Goal: Task Accomplishment & Management: Manage account settings

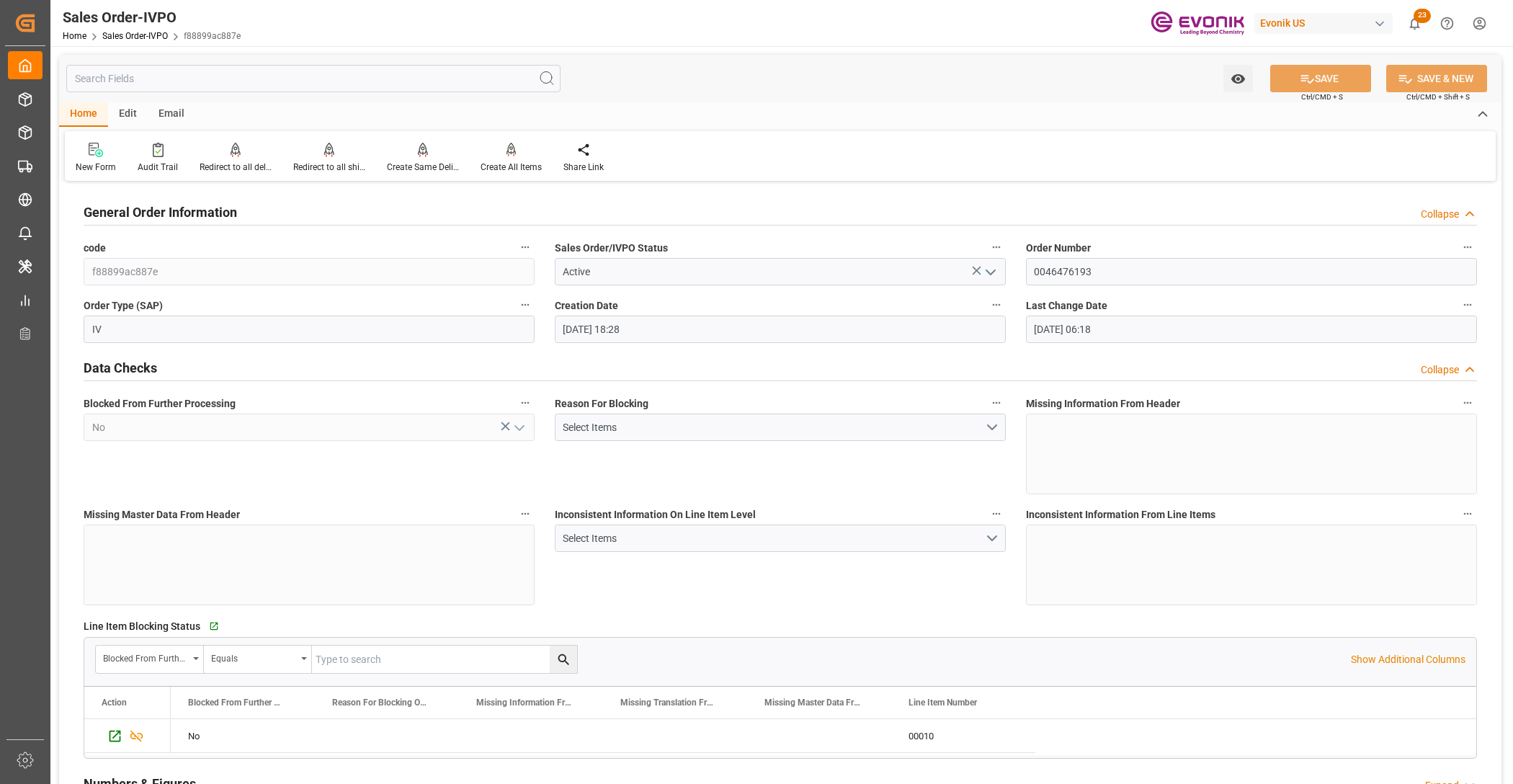
scroll to position [600, 0]
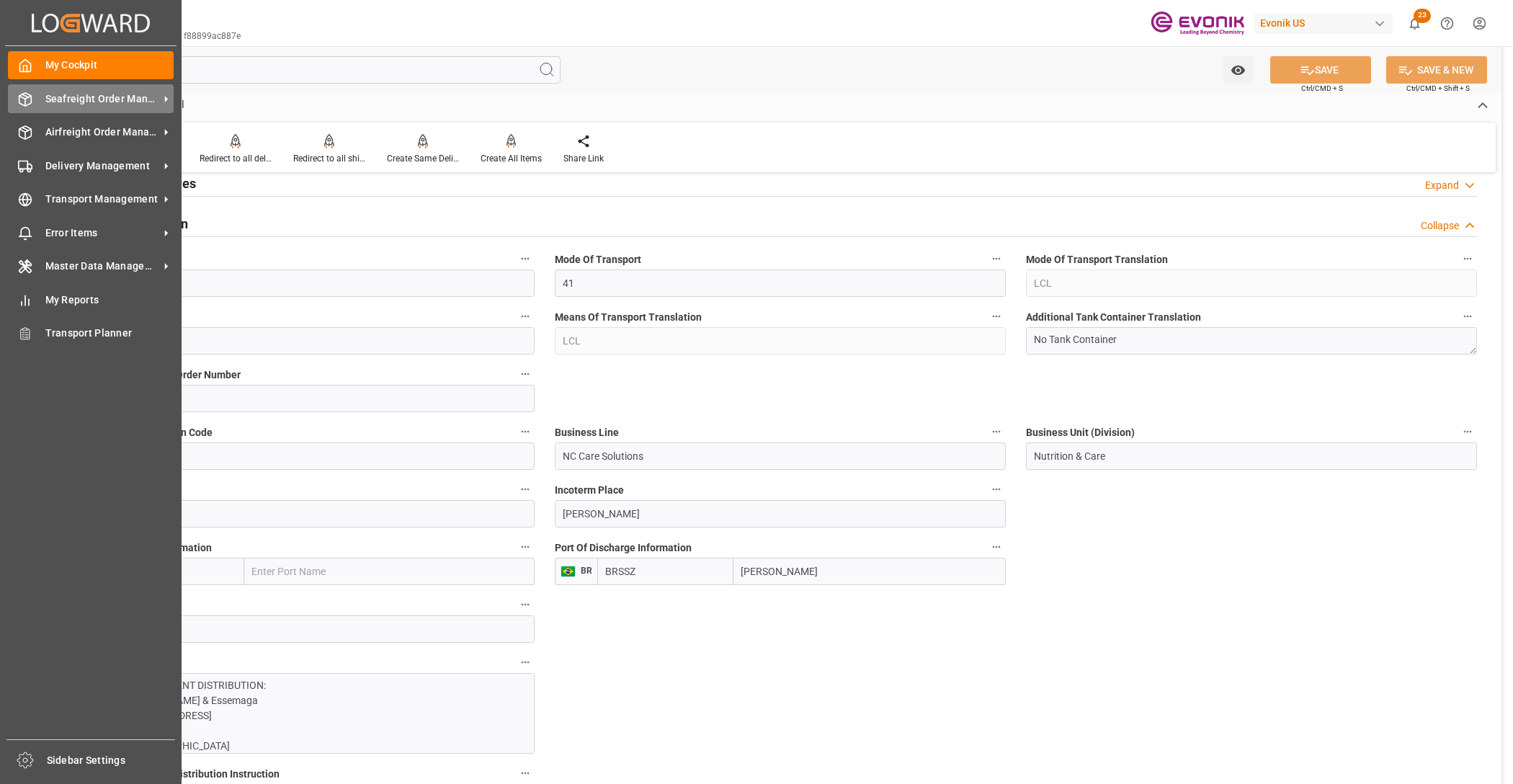
click at [73, 101] on span "Seafreight Order Management" at bounding box center [102, 98] width 114 height 15
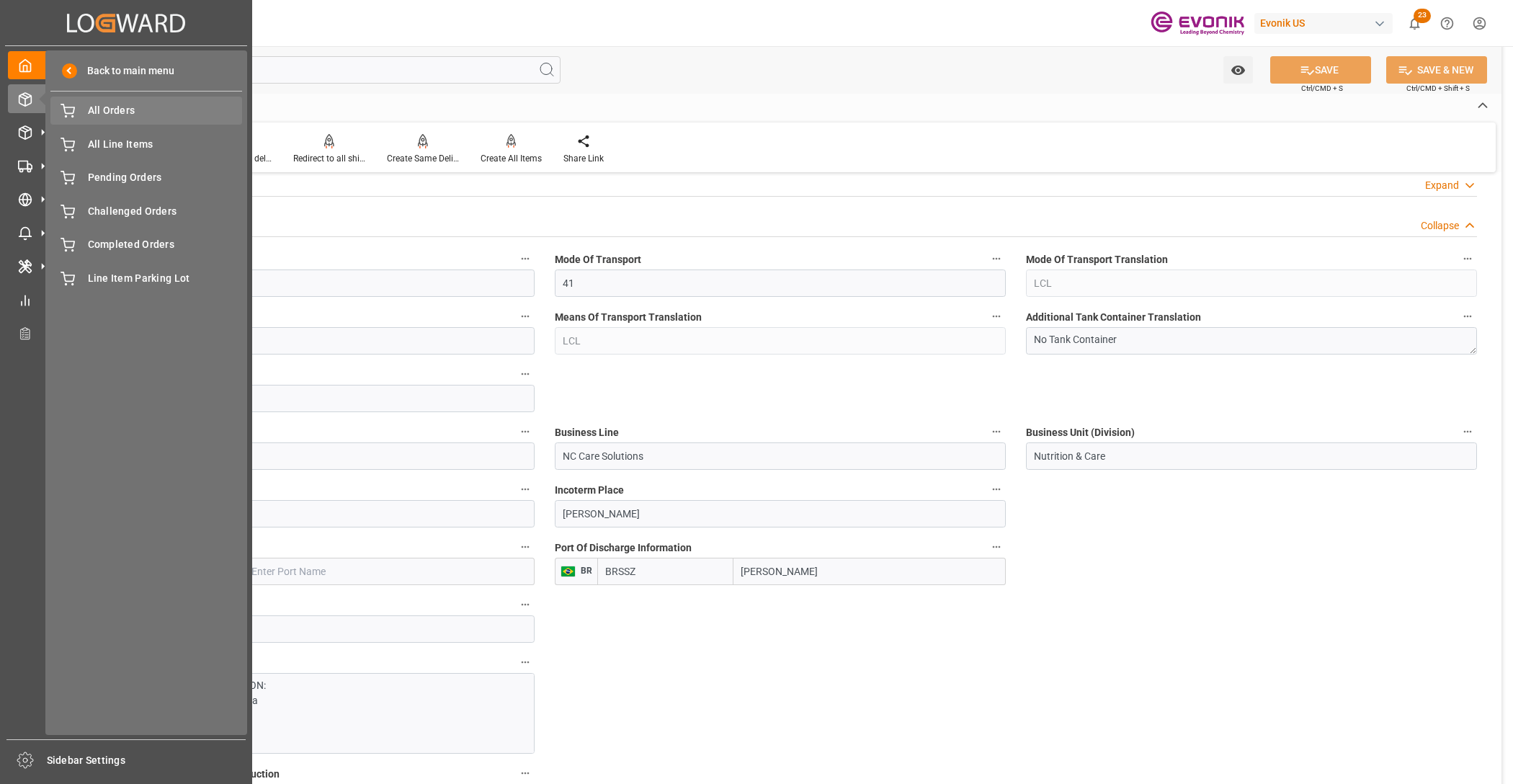
click at [96, 116] on span "All Orders" at bounding box center [165, 110] width 155 height 15
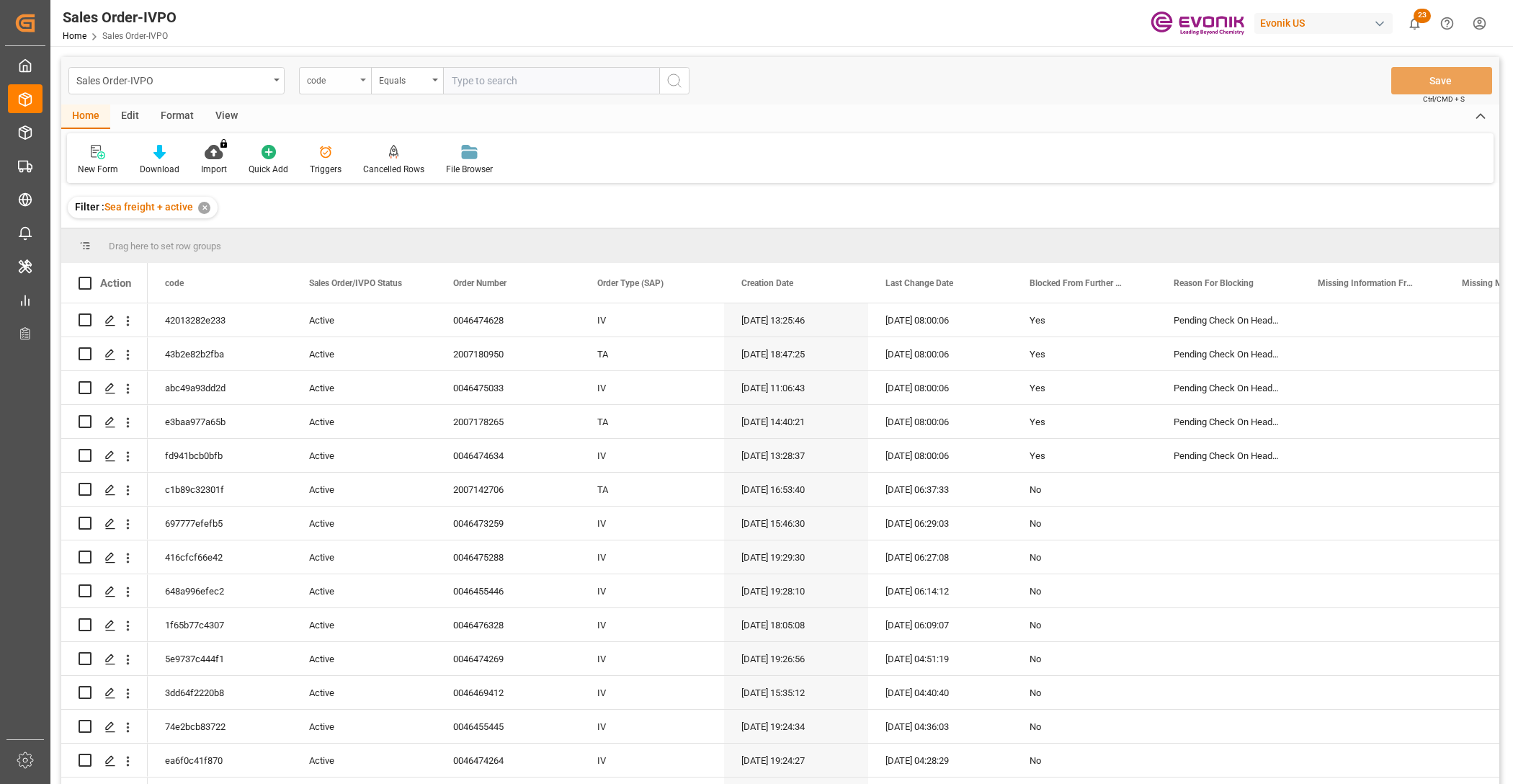
click at [333, 83] on div "code" at bounding box center [331, 79] width 49 height 17
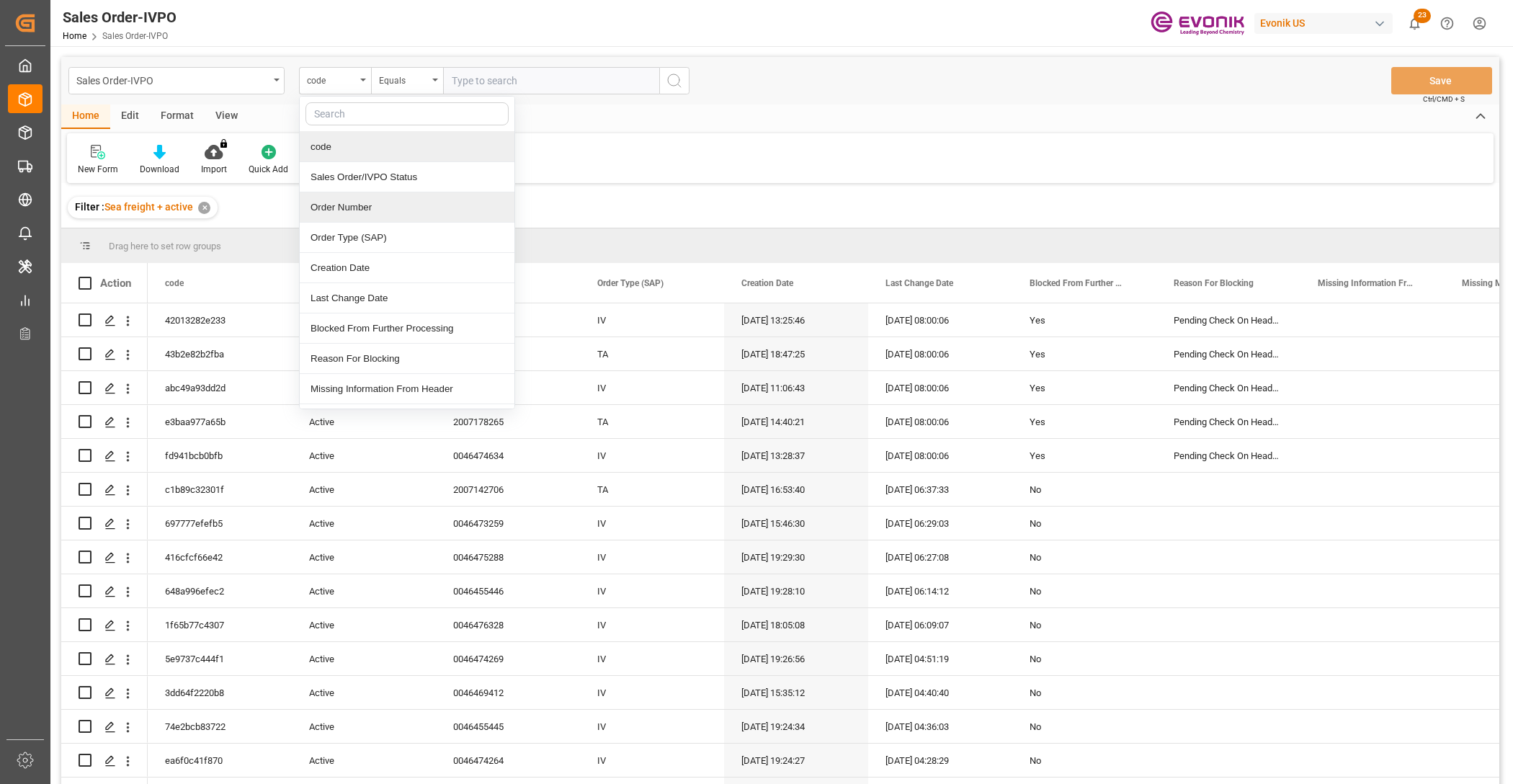
click at [379, 203] on div "Order Number" at bounding box center [407, 208] width 215 height 30
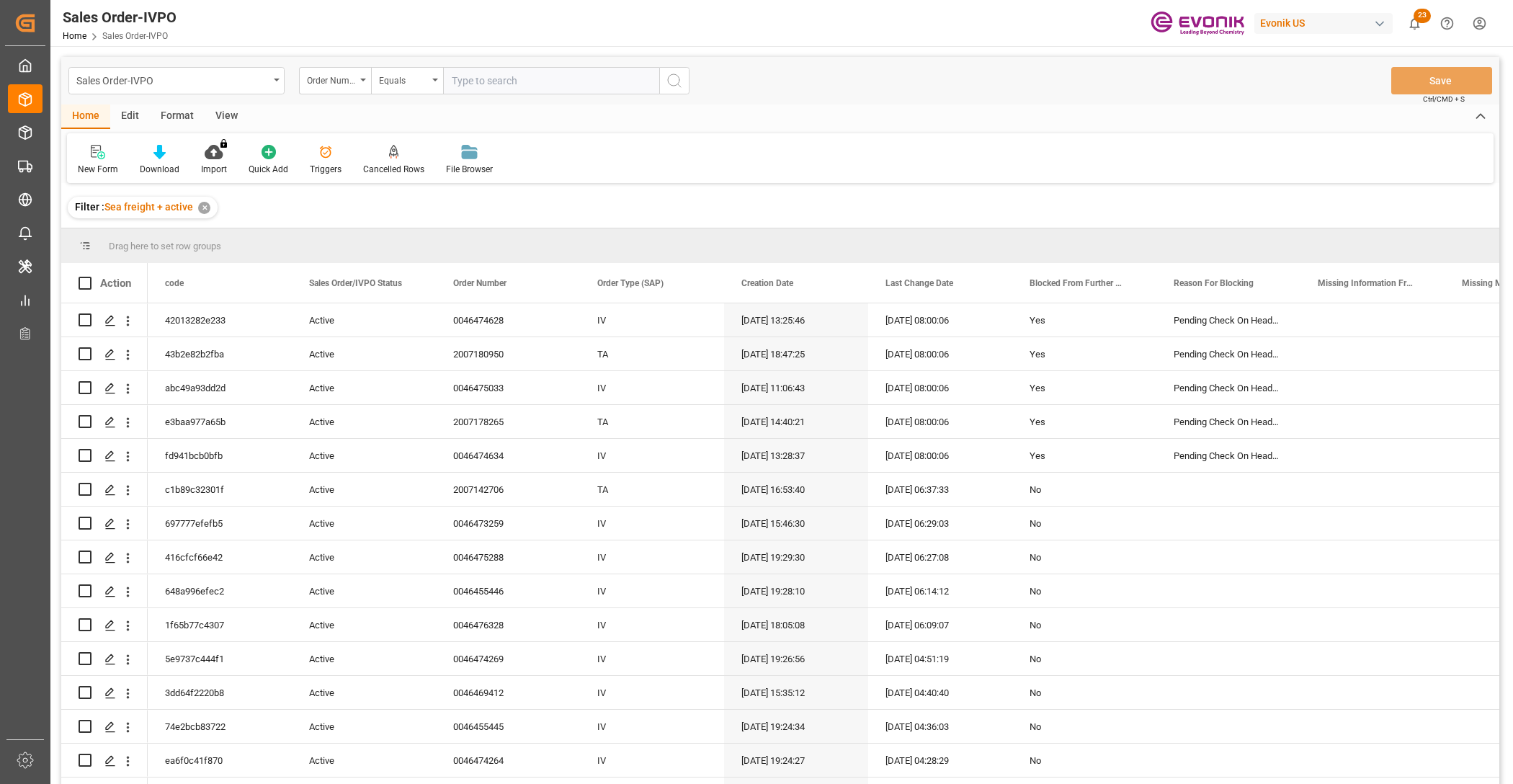
click at [515, 76] on input "text" at bounding box center [551, 81] width 216 height 28
paste input "2007180922"
type input "2007180922"
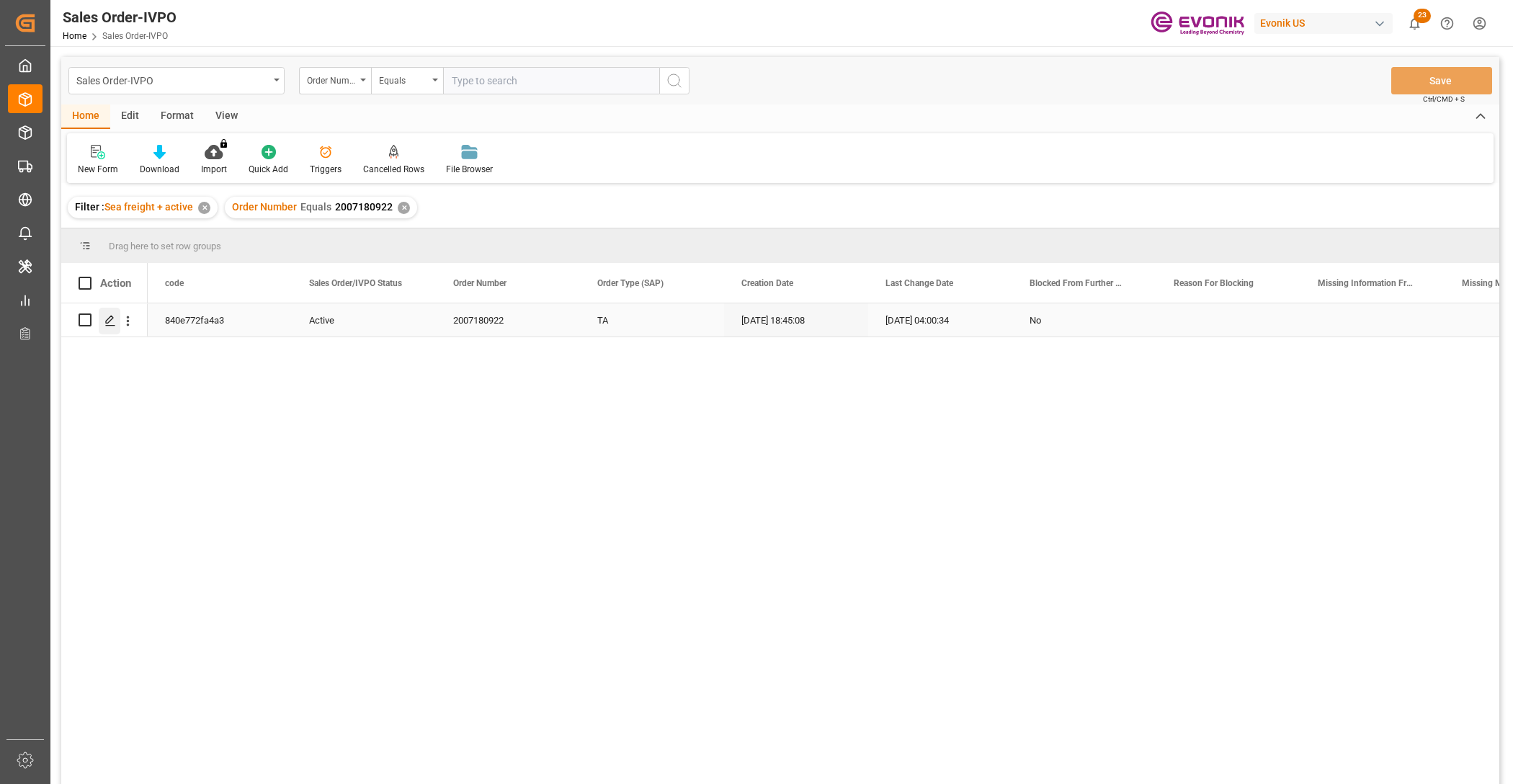
click at [113, 318] on polygon "Press SPACE to select this row." at bounding box center [109, 319] width 7 height 7
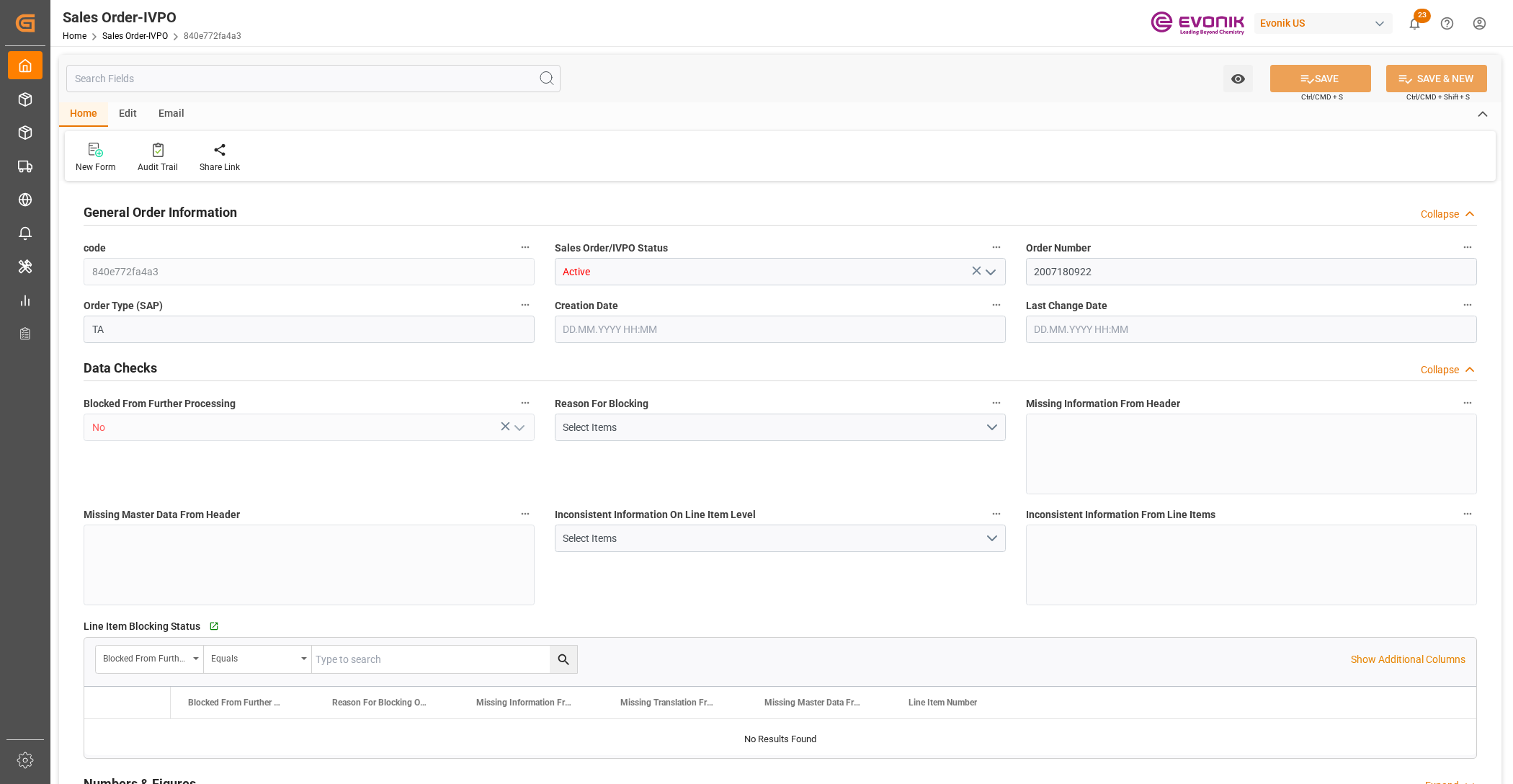
type input "AUMEL"
type input "0"
type input "1"
type input "2"
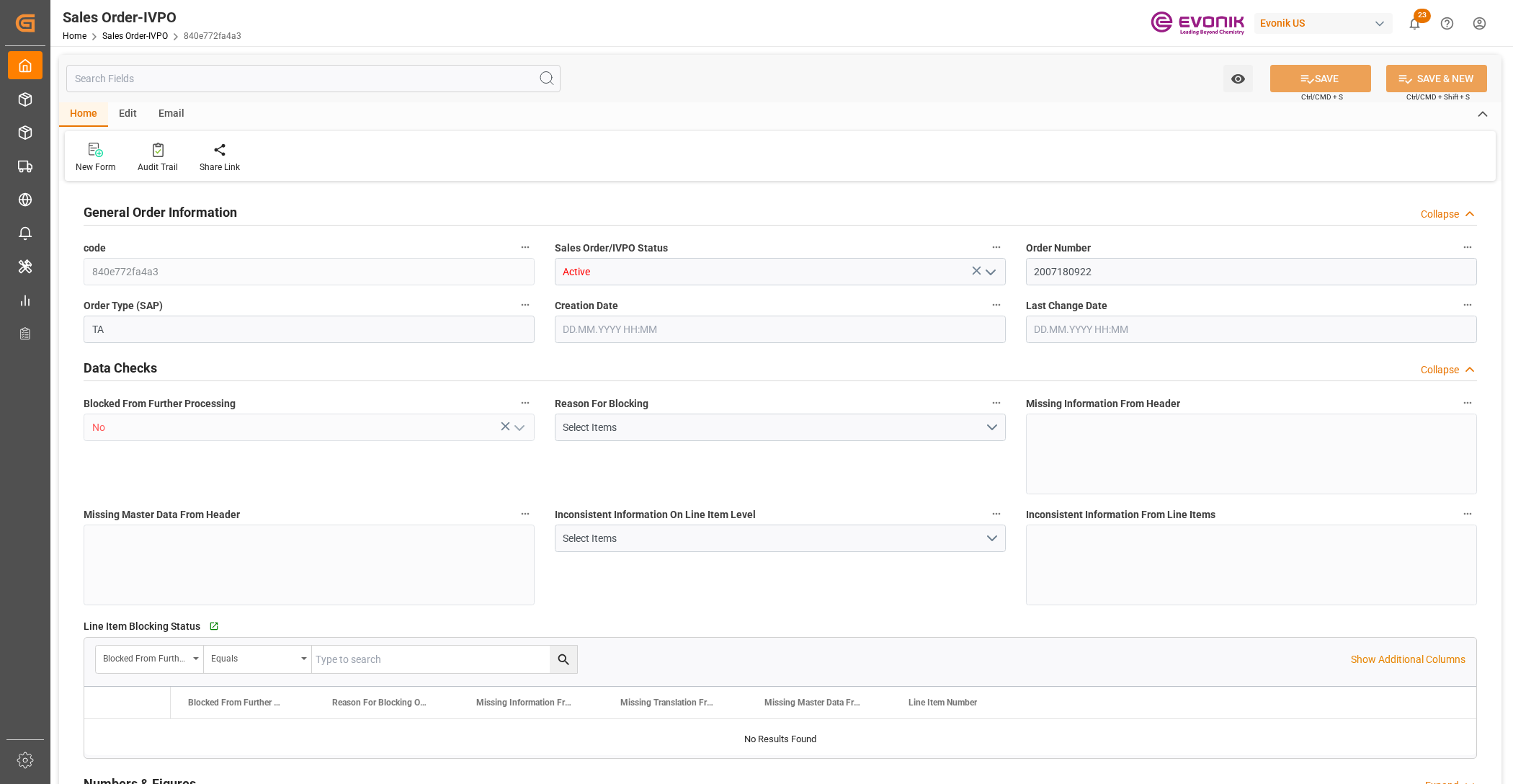
type input "18360"
type input "50.112"
type input "17000"
type input "30"
type input "[DATE] 18:45"
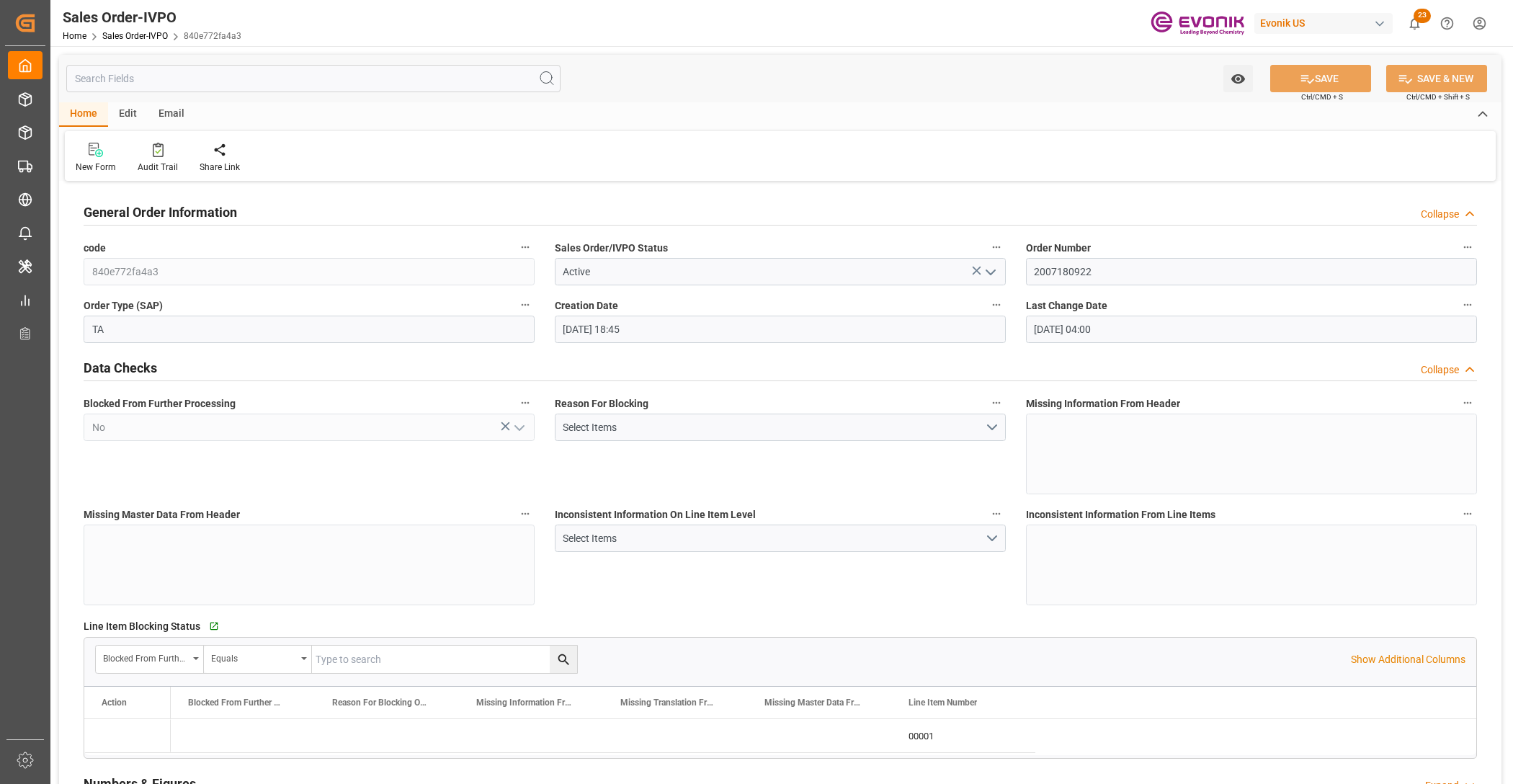
type input "[DATE] 04:00"
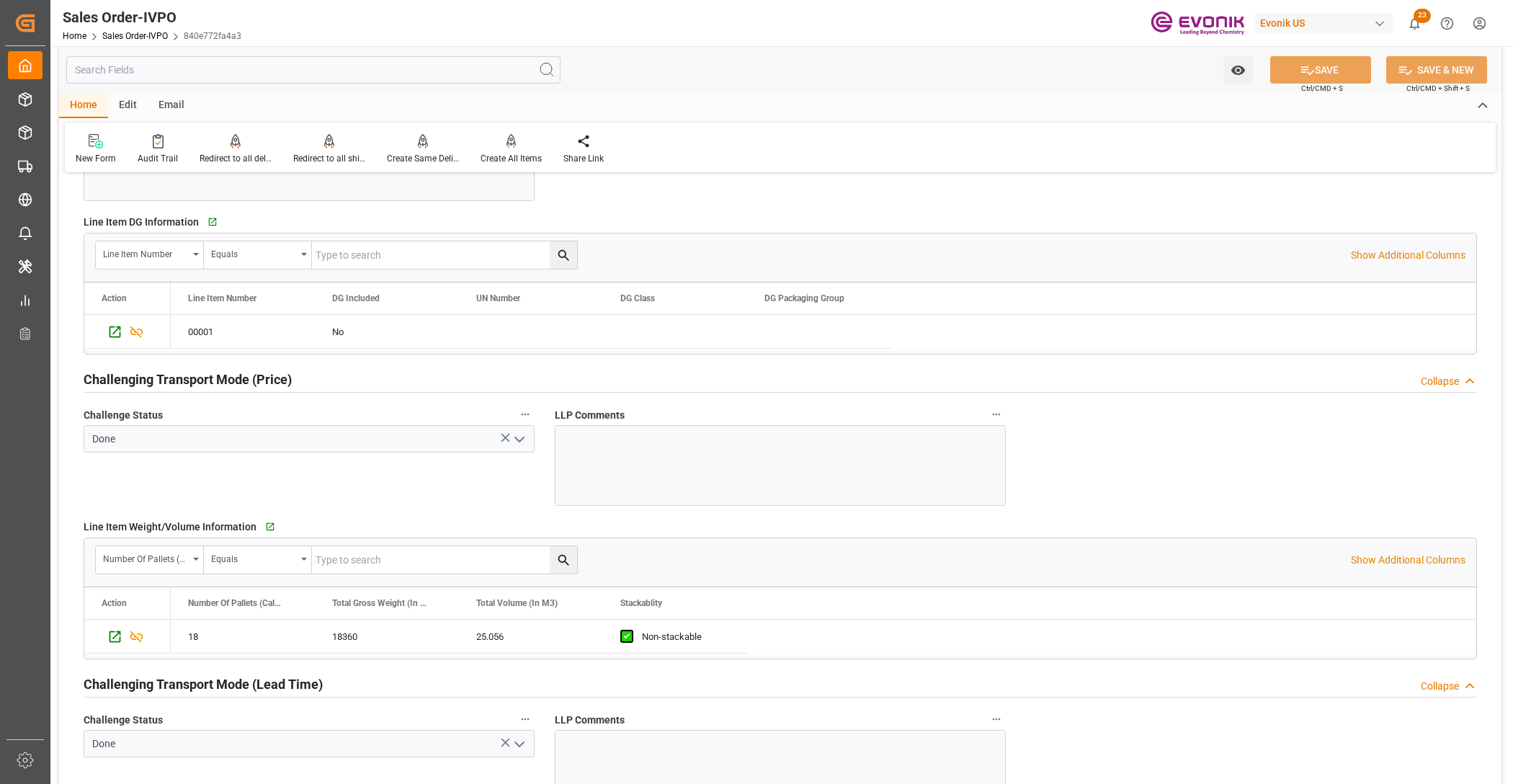
scroll to position [2101, 0]
